Goal: Transaction & Acquisition: Purchase product/service

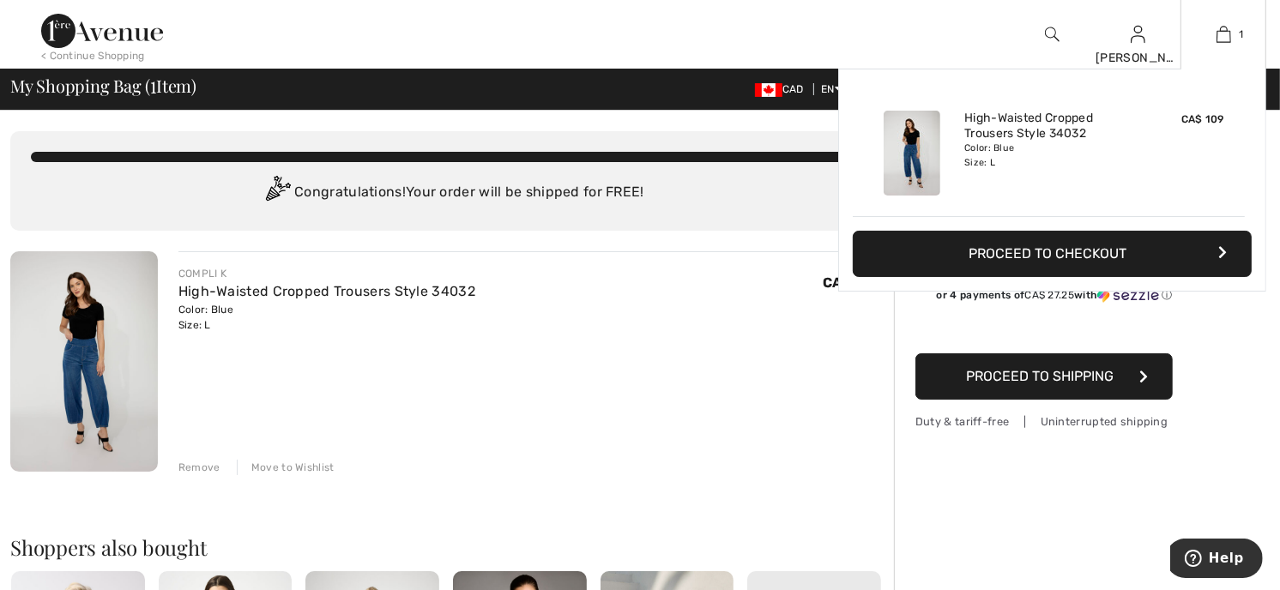
click at [1057, 245] on button "Proceed to Checkout" at bounding box center [1052, 254] width 399 height 46
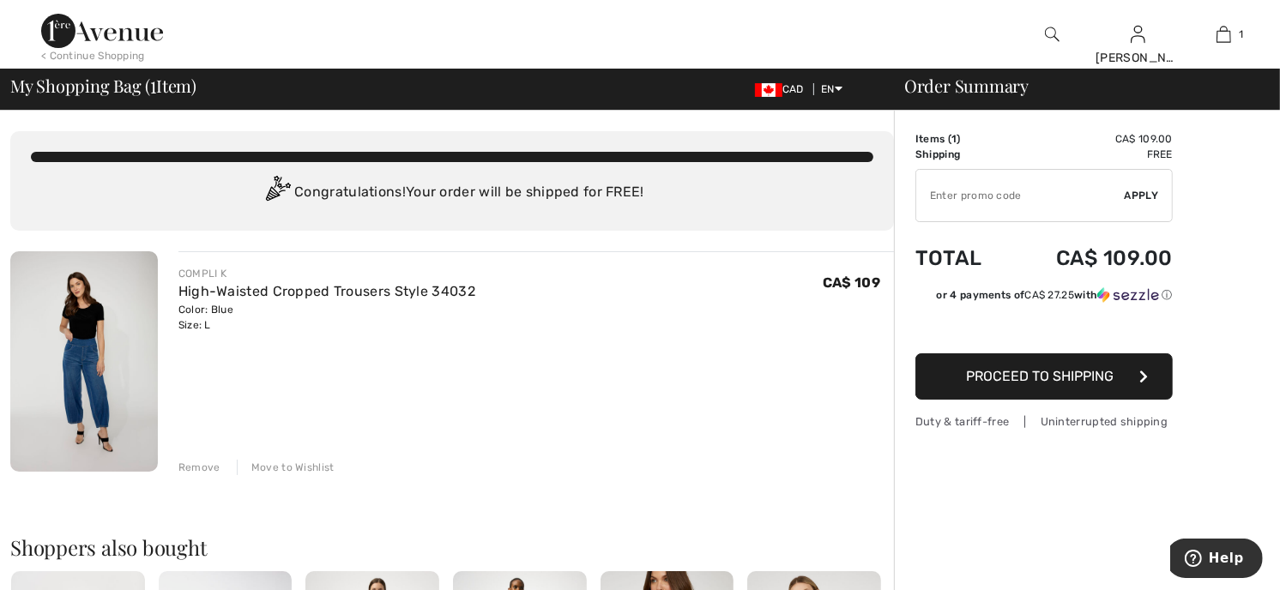
click at [1053, 378] on span "Proceed to Shipping" at bounding box center [1040, 376] width 148 height 16
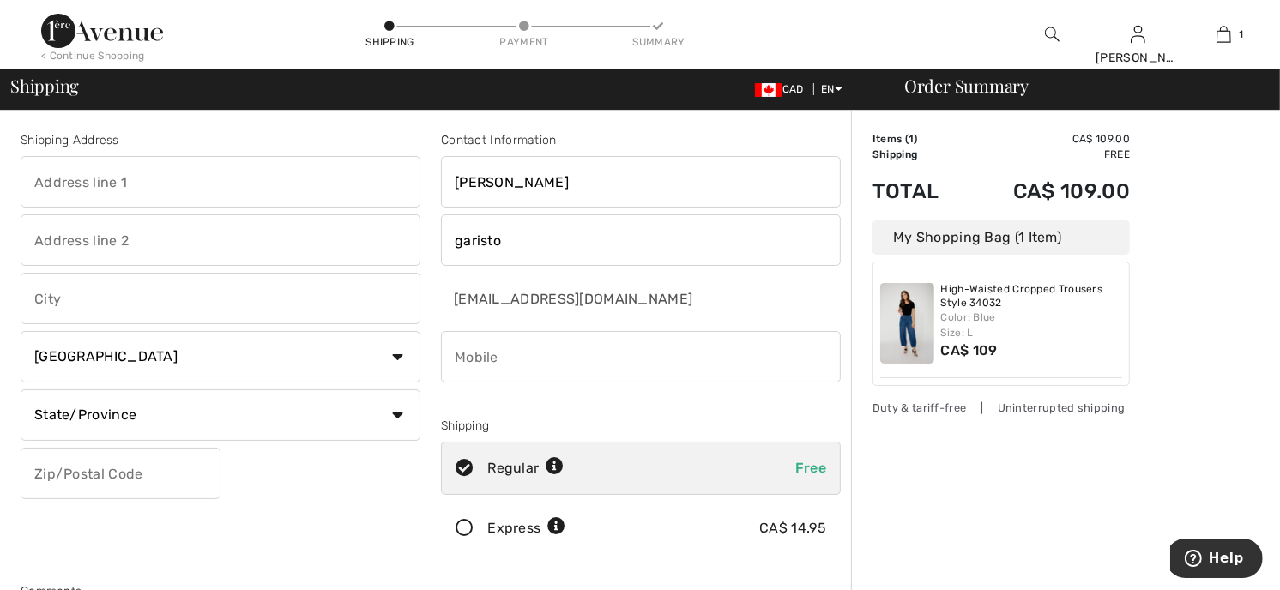
click at [32, 183] on input "text" at bounding box center [221, 181] width 400 height 51
type input "13 St albans crt"
type input "Holland Landing"
type input "4164021097"
click at [395, 414] on select "State/Province Alberta British Columbia Manitoba New Brunswick Newfoundland and…" at bounding box center [221, 415] width 400 height 51
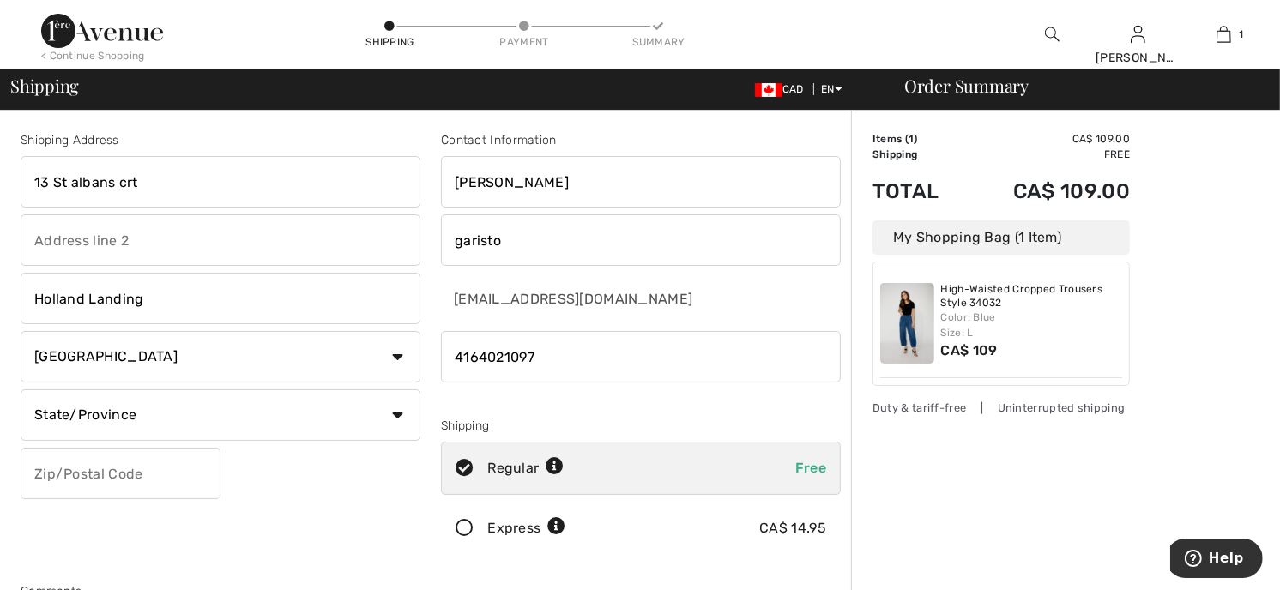
select select "ON"
click at [21, 390] on select "State/Province Alberta British Columbia Manitoba New Brunswick Newfoundland and…" at bounding box center [221, 415] width 400 height 51
click at [39, 468] on input "text" at bounding box center [121, 473] width 200 height 51
type input "L9N1C2"
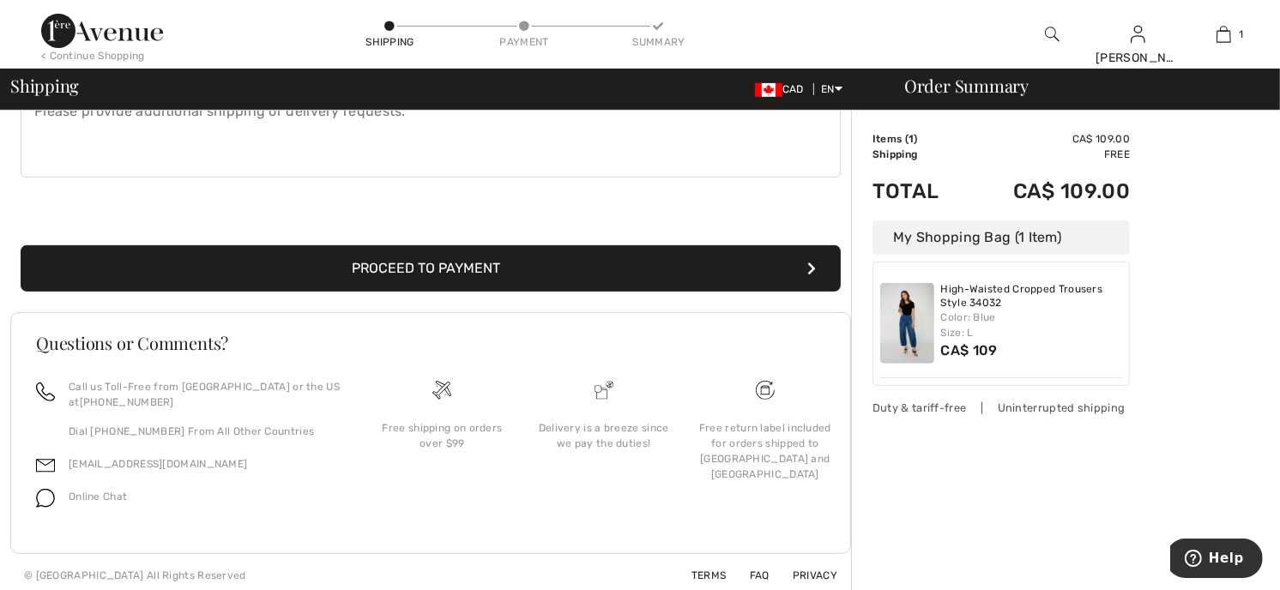
scroll to position [528, 0]
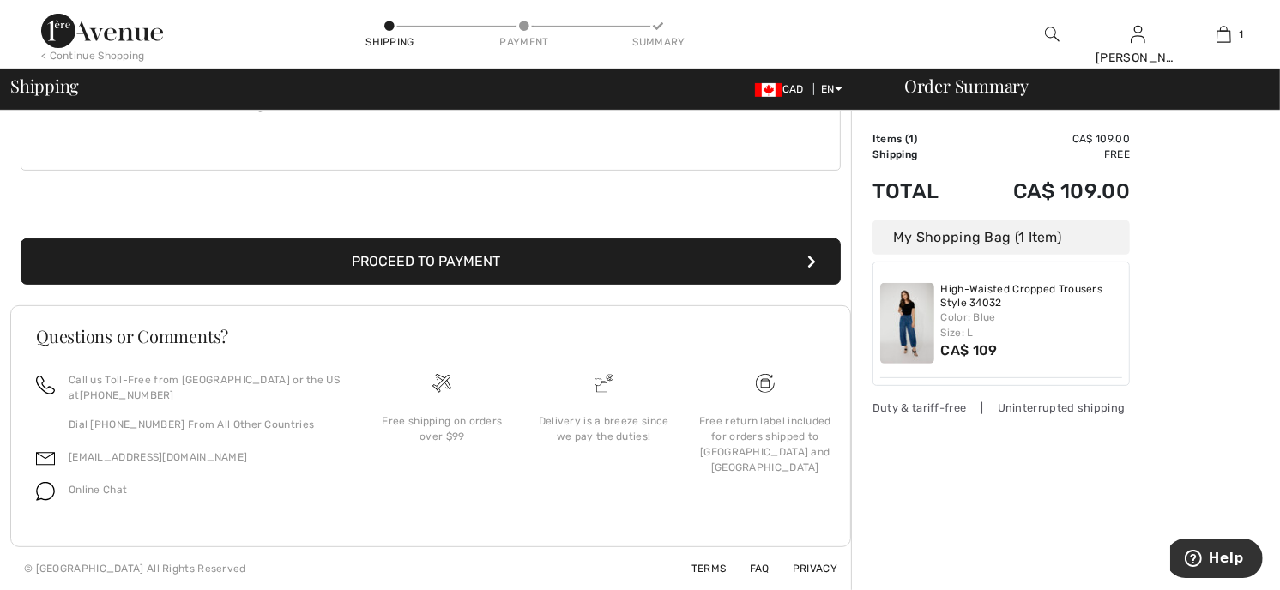
click at [721, 262] on button "Proceed to Payment" at bounding box center [431, 262] width 820 height 46
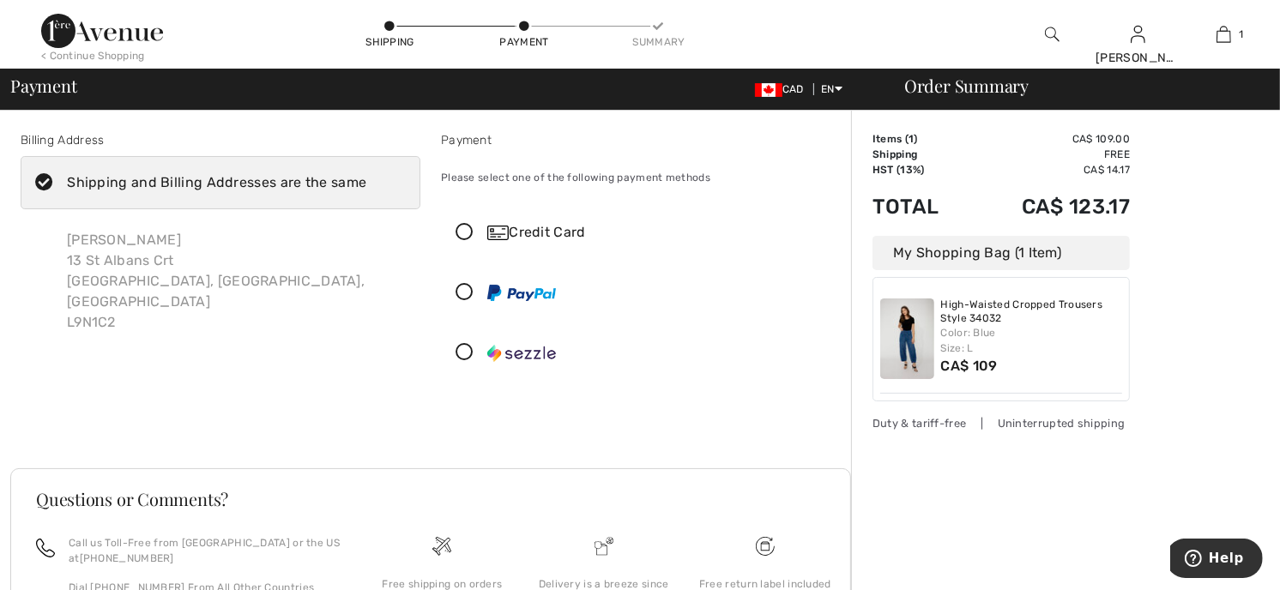
click at [465, 353] on icon at bounding box center [464, 353] width 45 height 18
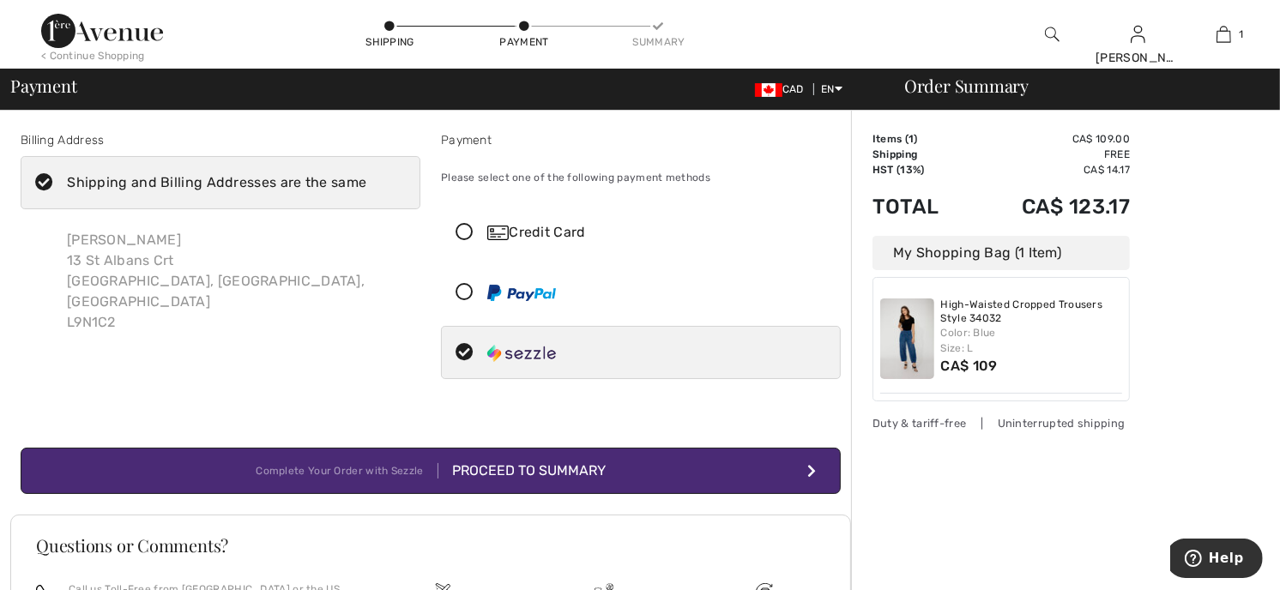
click at [466, 468] on div "Proceed to Summary" at bounding box center [521, 471] width 167 height 21
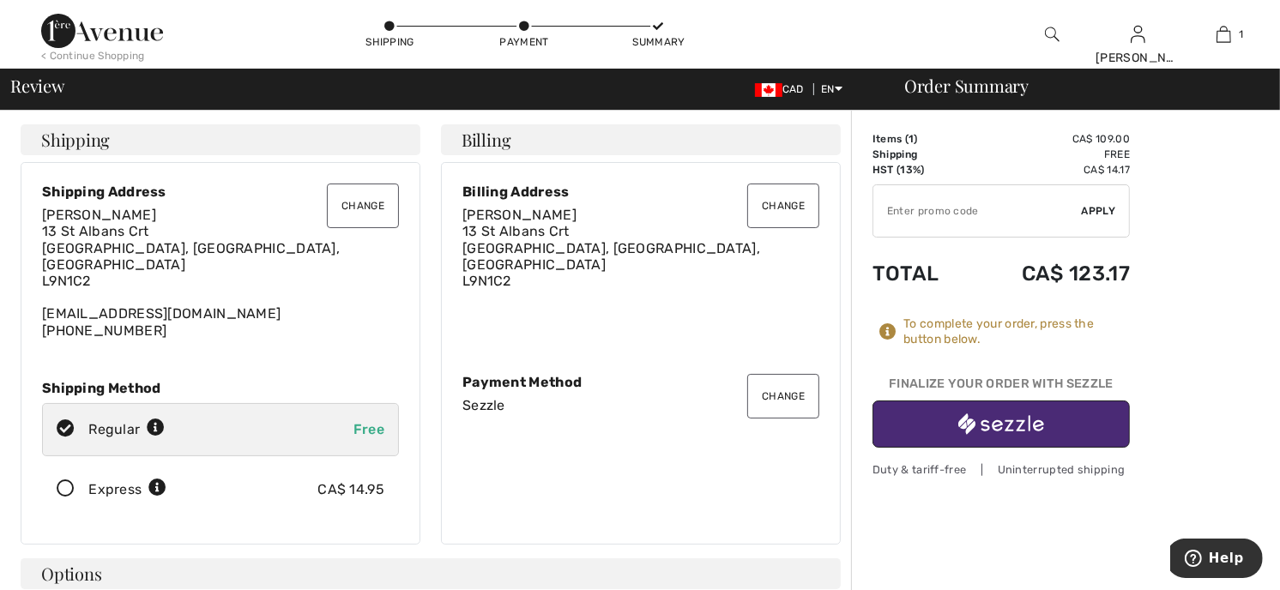
click at [800, 204] on button "Change" at bounding box center [783, 206] width 72 height 45
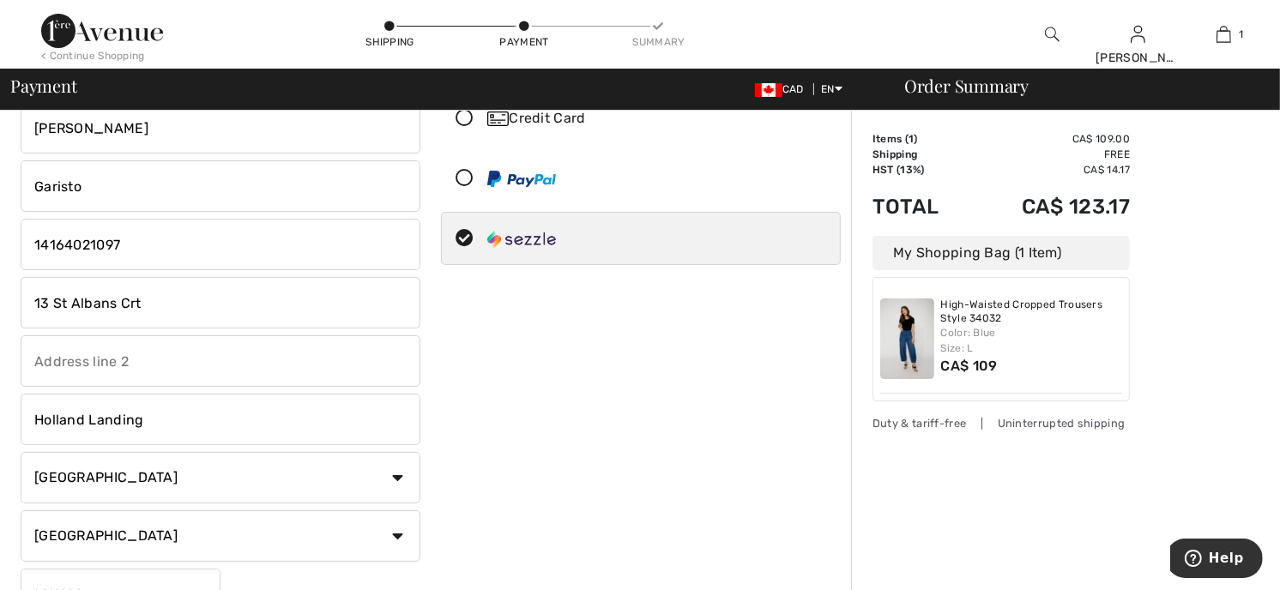
scroll to position [63, 0]
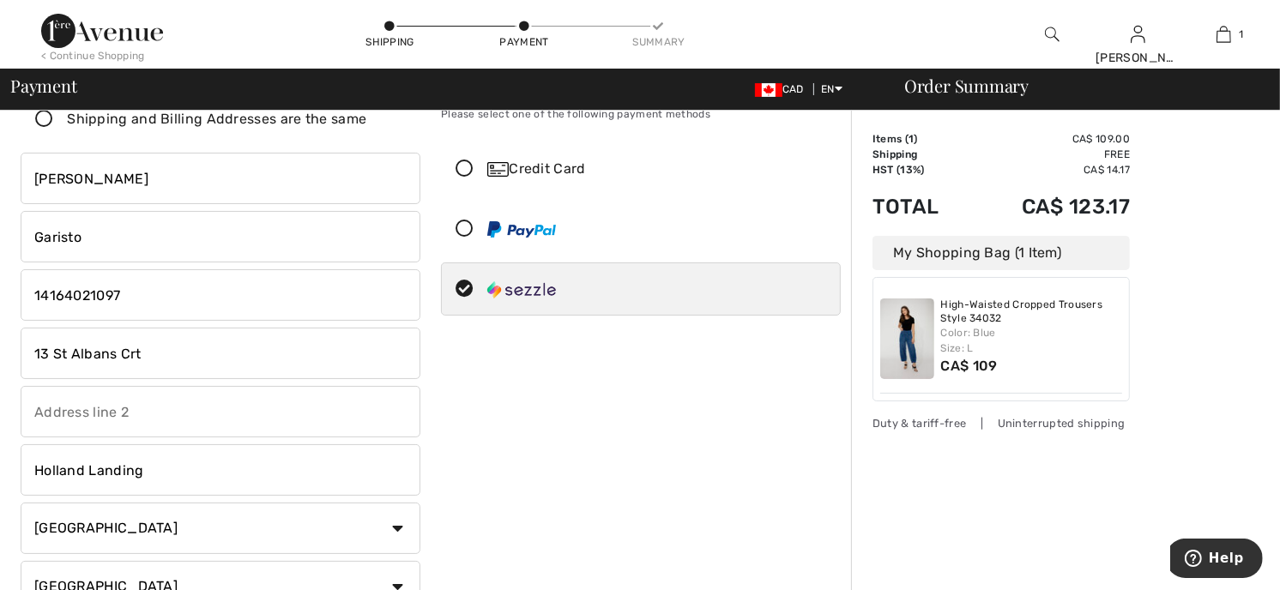
click at [144, 350] on input "13 St Albans Crt" at bounding box center [221, 353] width 400 height 51
type input "1"
type input "[STREET_ADDRESS]"
click at [33, 408] on input "text" at bounding box center [221, 411] width 400 height 51
type input "Apt 301"
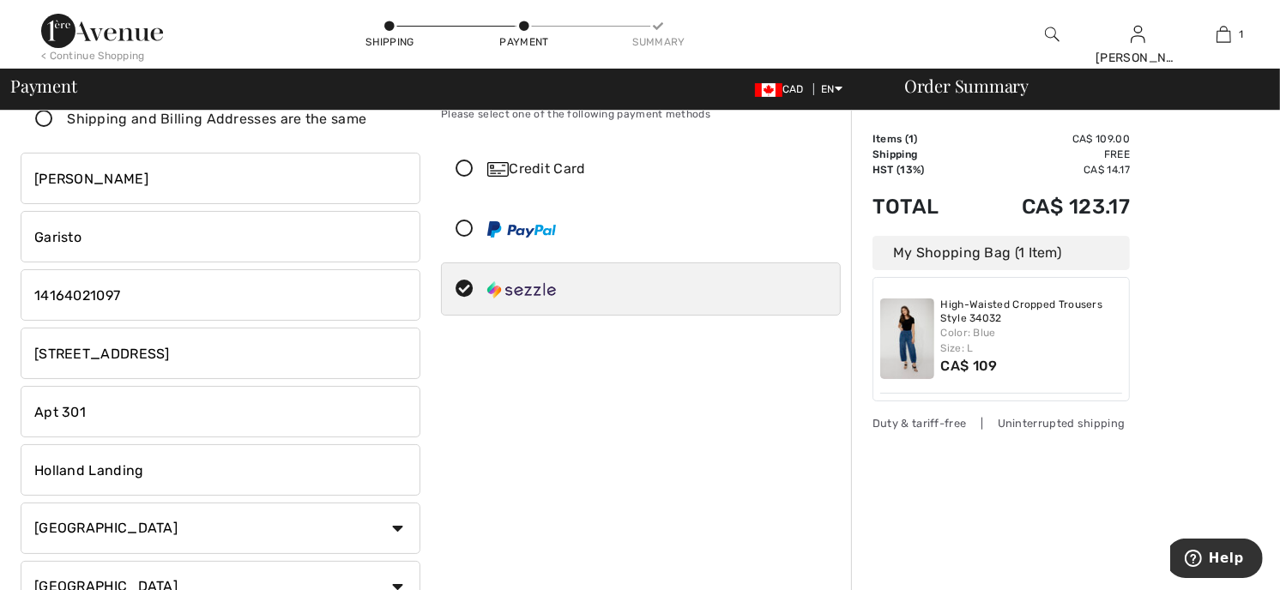
click at [142, 466] on input "Holland Landing" at bounding box center [221, 469] width 400 height 51
type input "H"
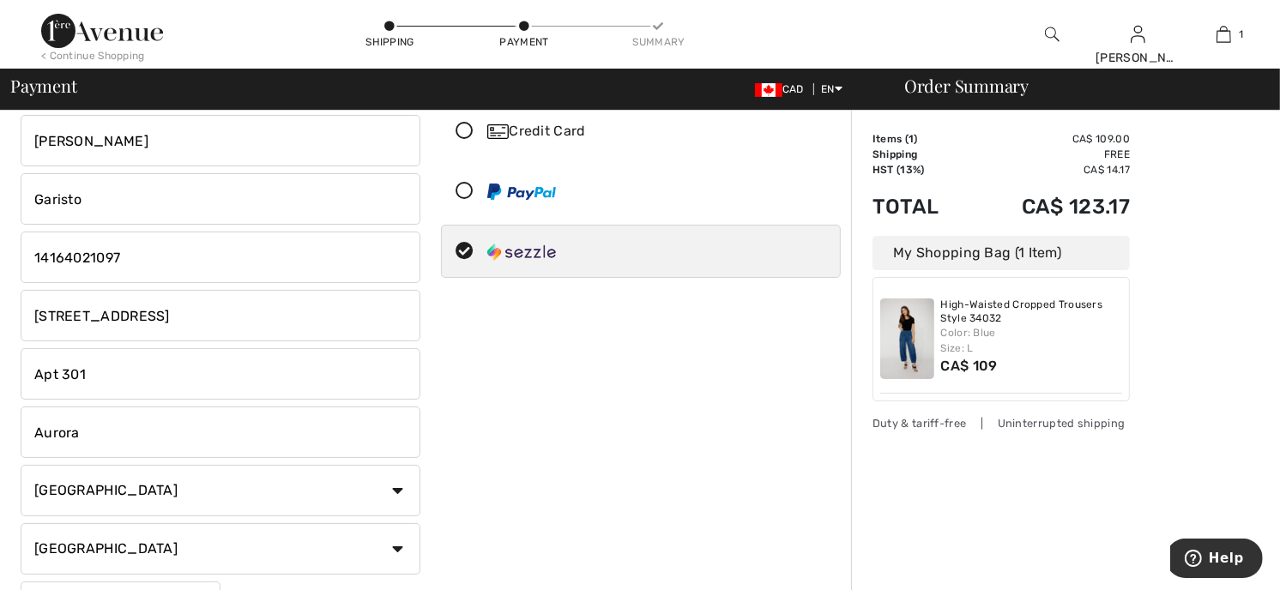
scroll to position [152, 0]
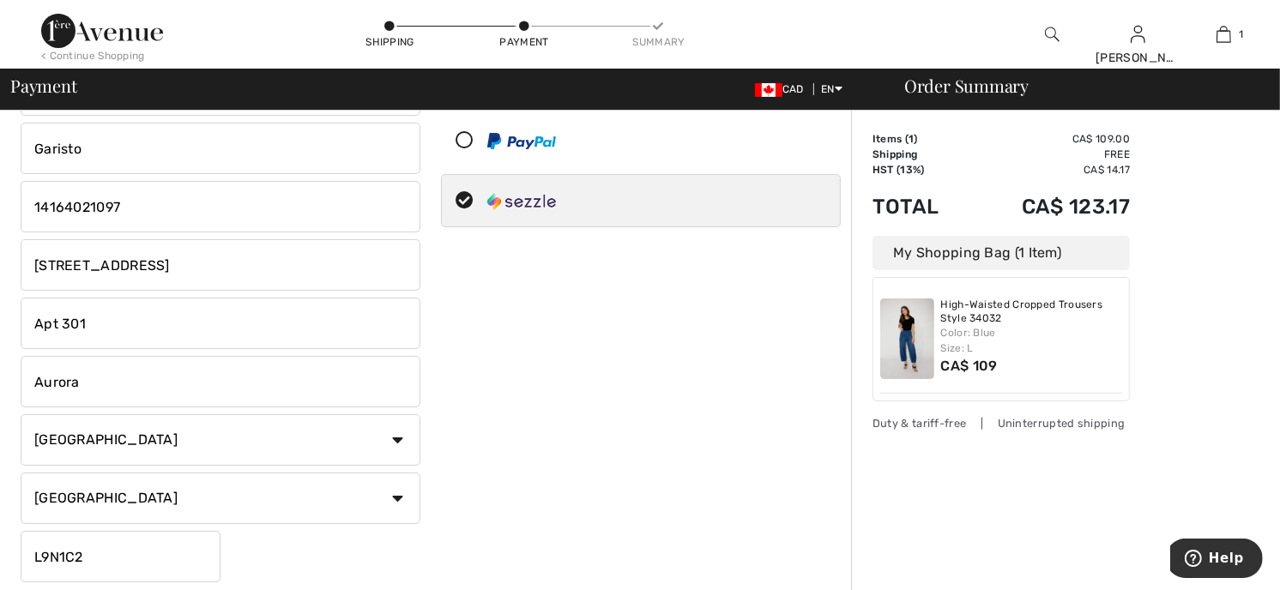
type input "Aurora"
click at [88, 552] on input "L9N1C2" at bounding box center [121, 556] width 200 height 51
type input "L"
type input "L4G1L8"
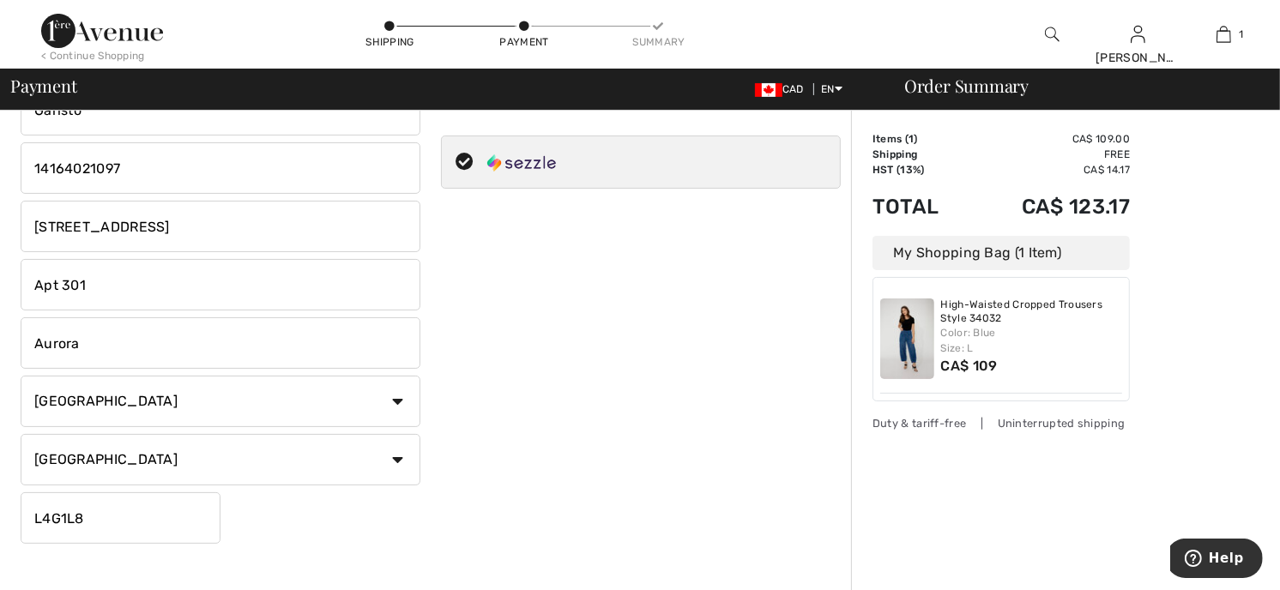
scroll to position [343, 0]
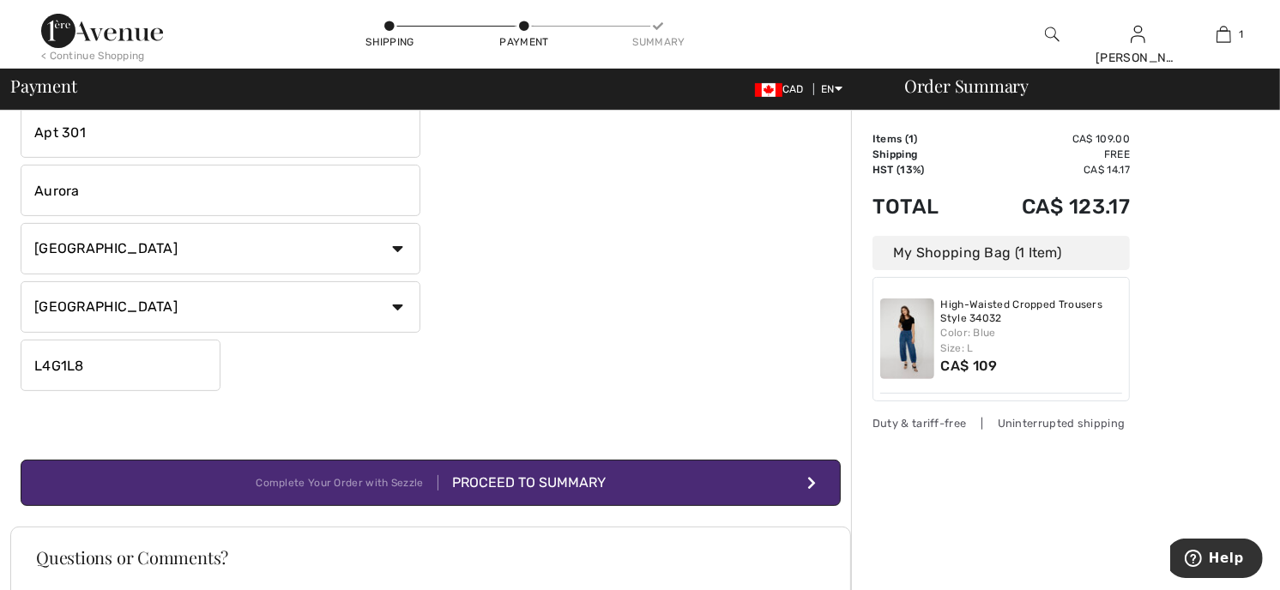
click at [541, 470] on button "Complete Your Order with Sezzle Proceed to Summary" at bounding box center [431, 483] width 820 height 46
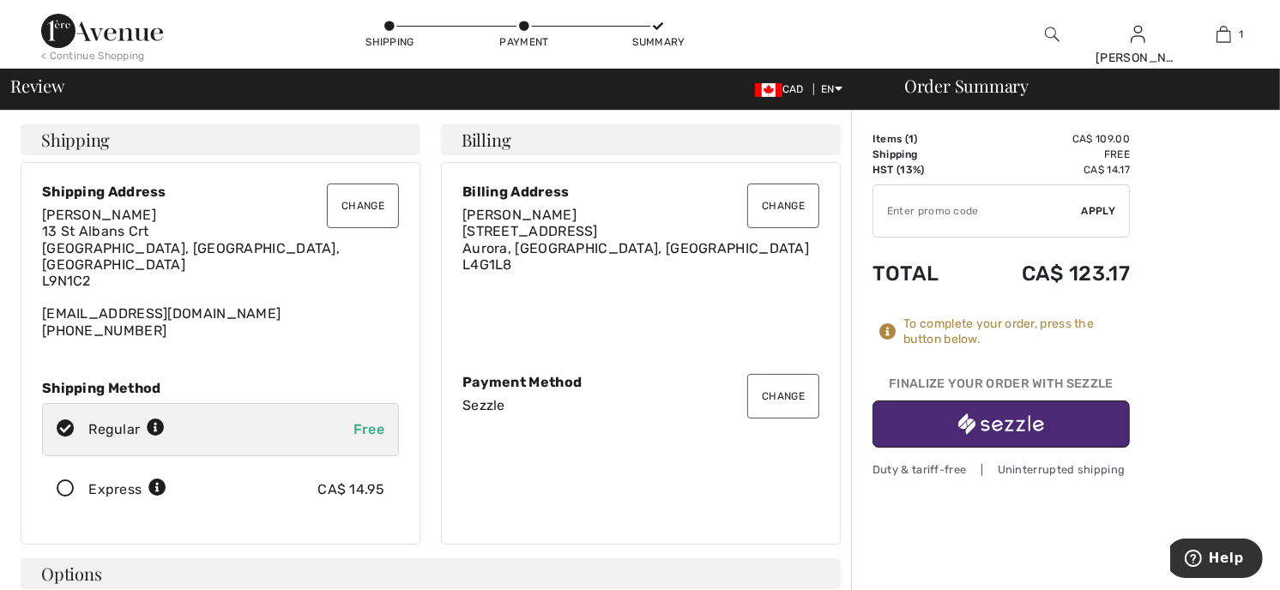
click at [991, 423] on img "button" at bounding box center [1001, 424] width 86 height 21
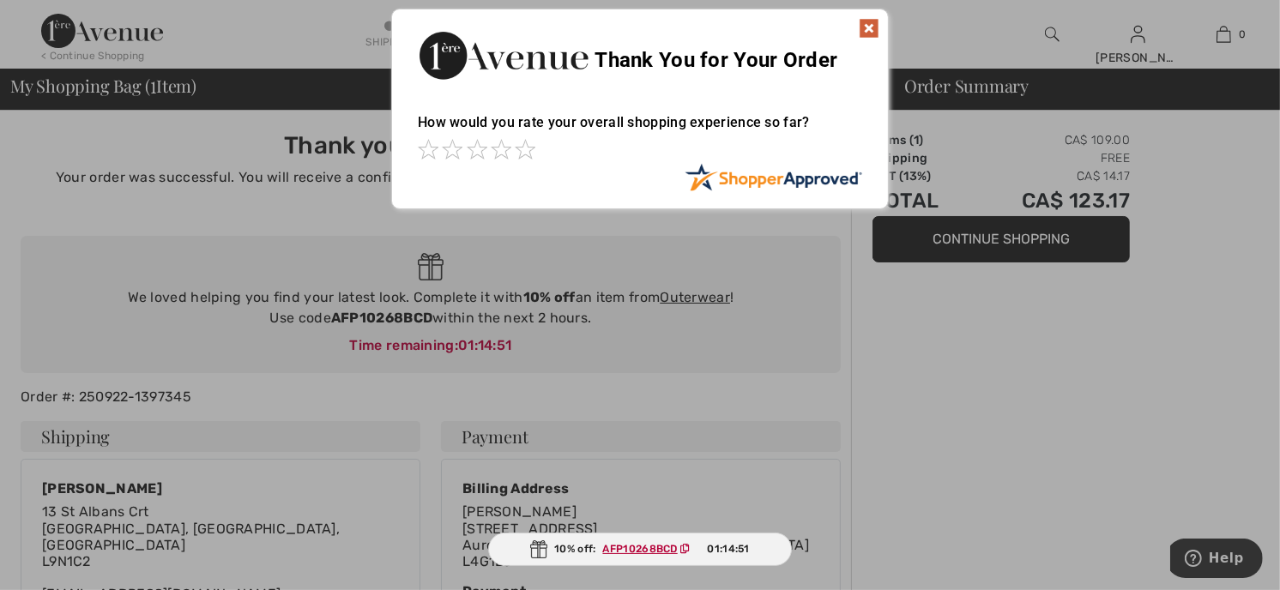
click at [871, 24] on img at bounding box center [869, 28] width 21 height 21
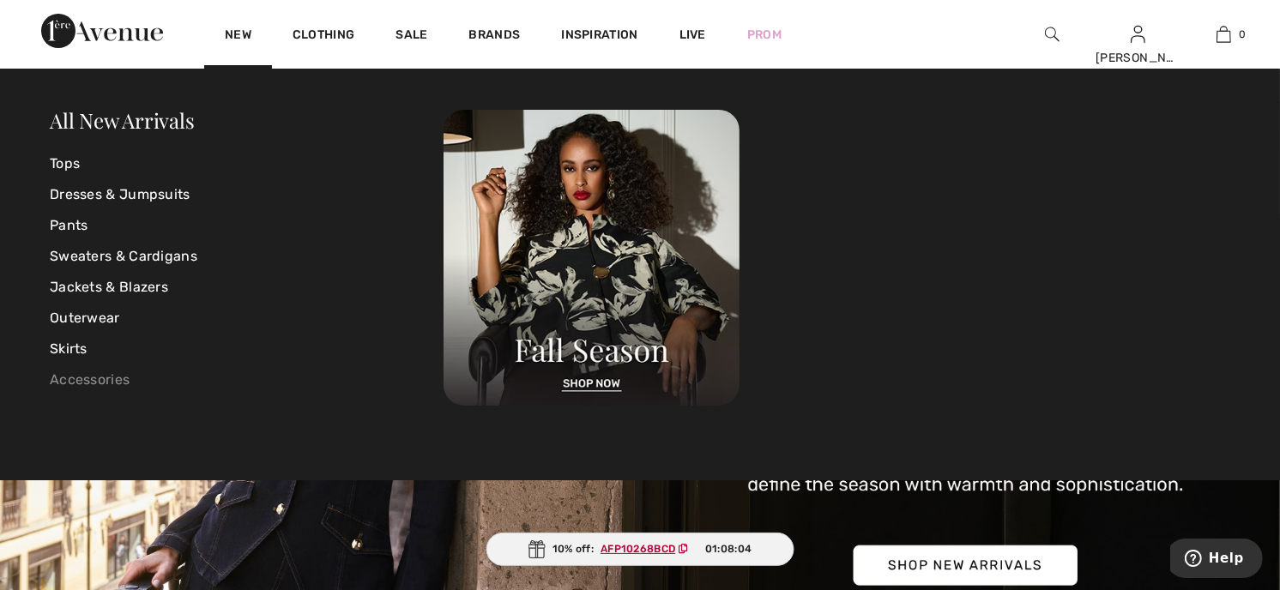
click at [95, 376] on link "Accessories" at bounding box center [247, 380] width 394 height 31
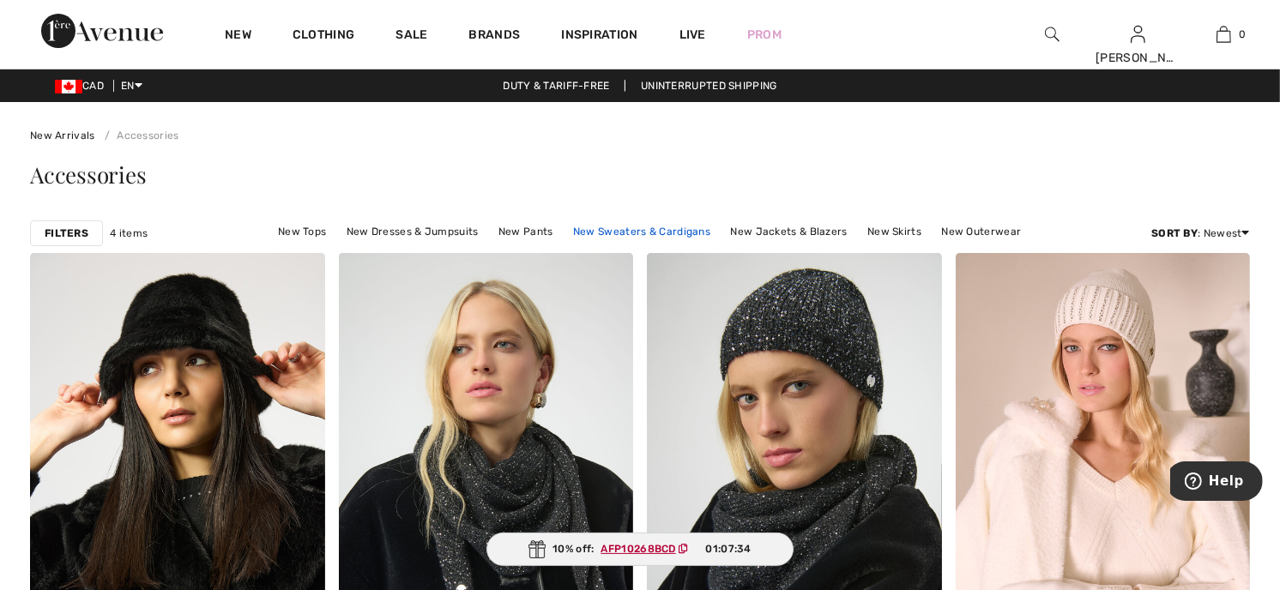
click at [686, 232] on link "New Sweaters & Cardigans" at bounding box center [642, 232] width 154 height 22
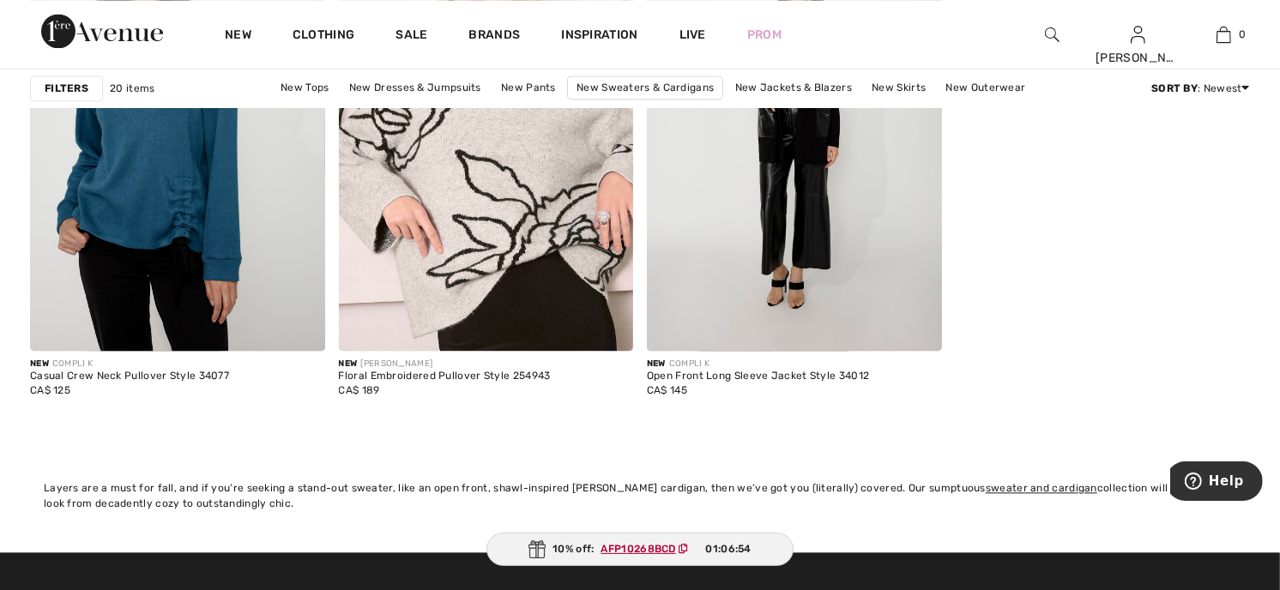
scroll to position [3329, 0]
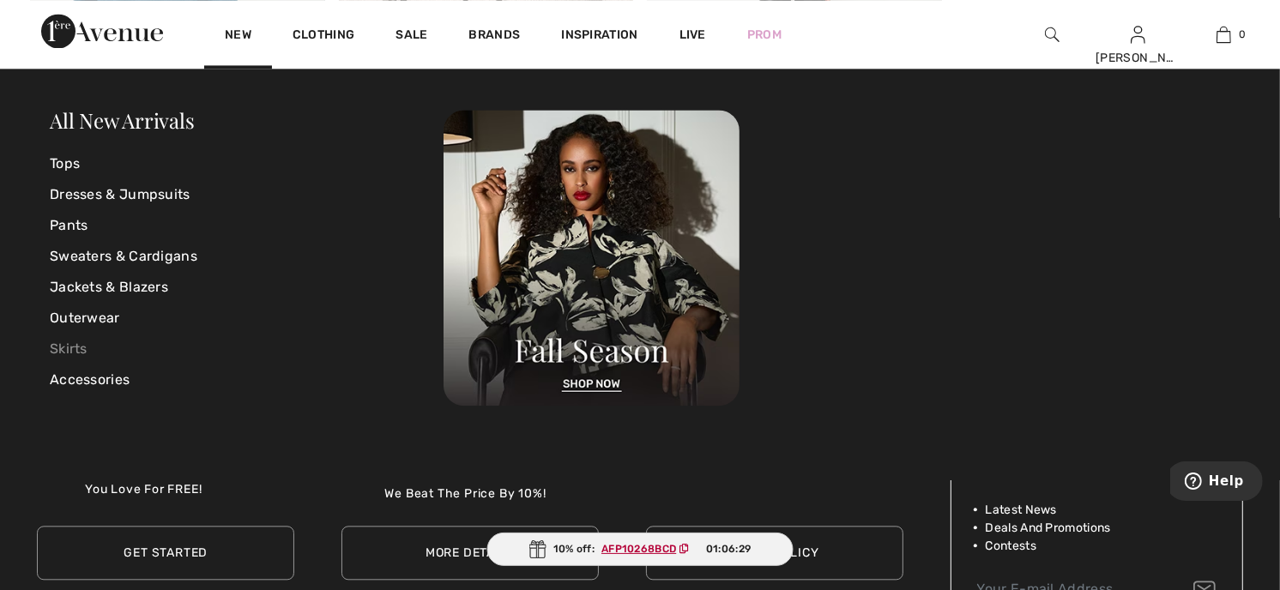
click at [82, 349] on link "Skirts" at bounding box center [247, 349] width 394 height 31
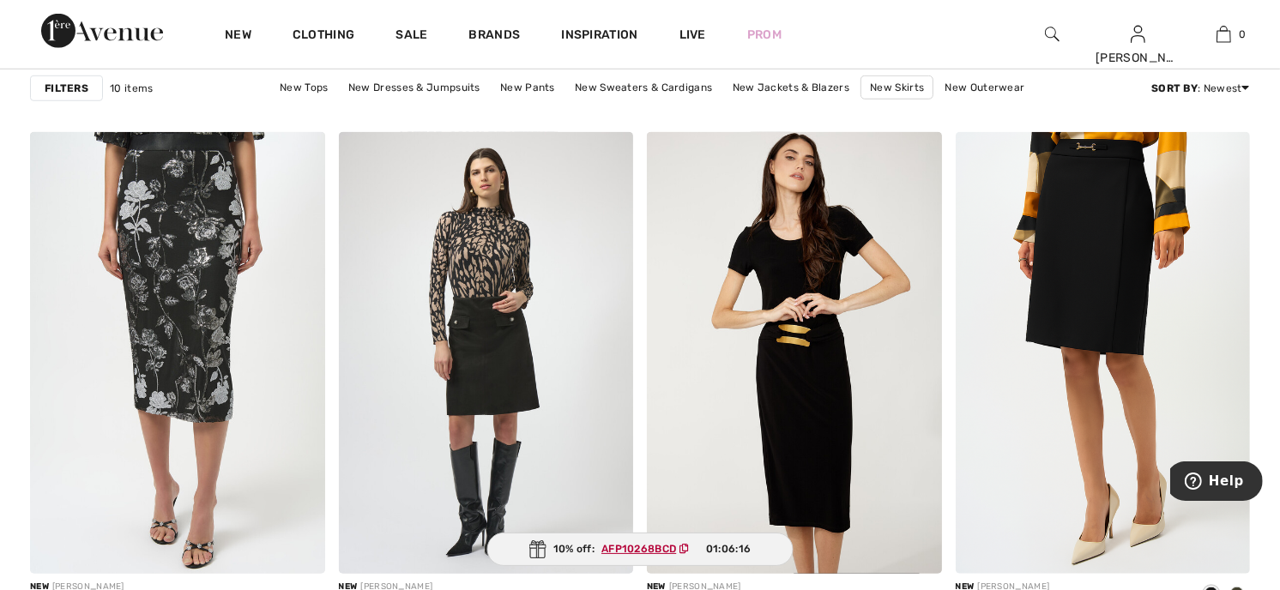
scroll to position [1181, 0]
